Goal: Task Accomplishment & Management: Manage account settings

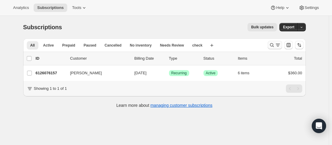
click at [270, 45] on button "Search and filter results" at bounding box center [275, 45] width 14 height 8
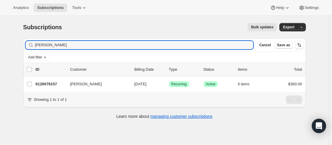
drag, startPoint x: 52, startPoint y: 42, endPoint x: 24, endPoint y: 39, distance: 27.9
click at [24, 43] on div "Filter subscribers [PERSON_NAME] Clear Cancel Save as" at bounding box center [164, 44] width 283 height 13
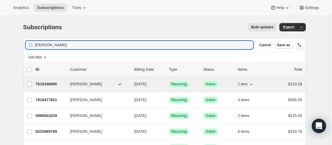
type input "[PERSON_NAME]"
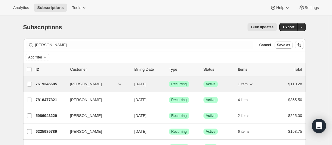
click at [69, 86] on div "7619346685 [PERSON_NAME] [DATE] Success Recurring Success Active 1 item $110.28" at bounding box center [169, 84] width 267 height 8
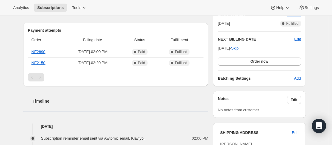
scroll to position [149, 0]
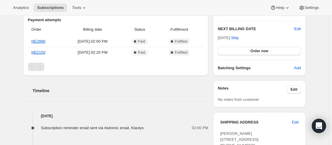
click at [298, 85] on div "Notes Edit No notes from customer" at bounding box center [259, 93] width 93 height 27
click at [298, 88] on span "Edit" at bounding box center [294, 89] width 7 height 5
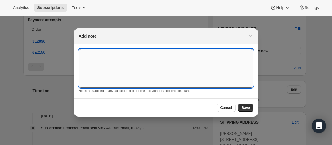
click at [130, 75] on textarea ":r4c:" at bounding box center [166, 68] width 175 height 39
type textarea "Cancel after order [DATE]"
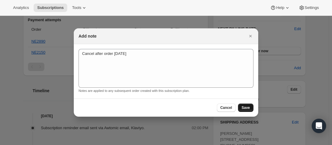
click at [248, 106] on span "Save" at bounding box center [246, 107] width 8 height 5
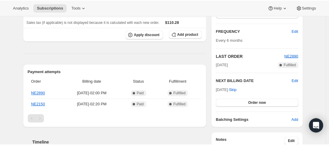
scroll to position [149, 0]
